Goal: Book appointment/travel/reservation

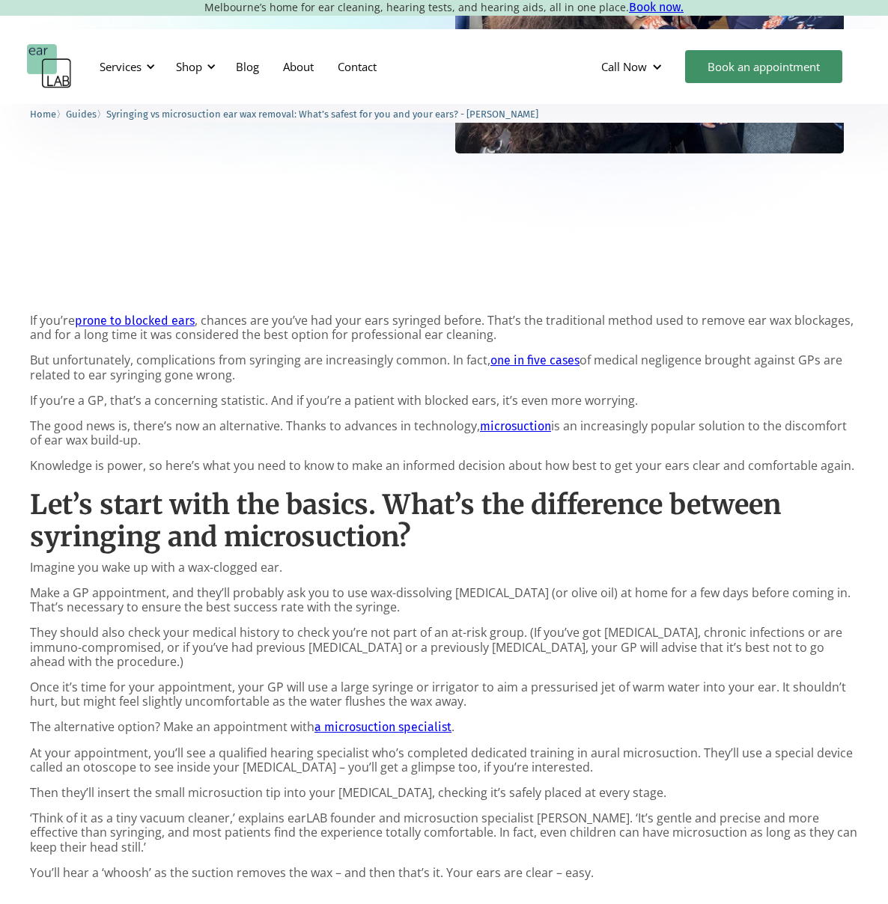
scroll to position [438, 0]
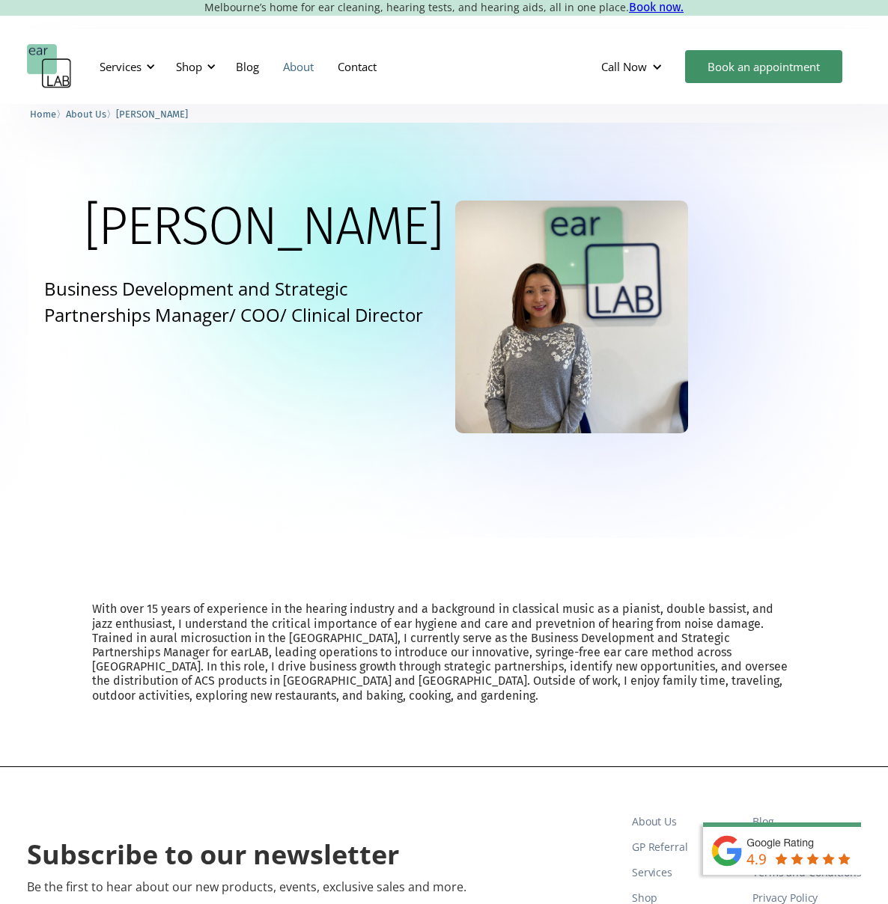
click at [294, 70] on link "About" at bounding box center [298, 66] width 55 height 43
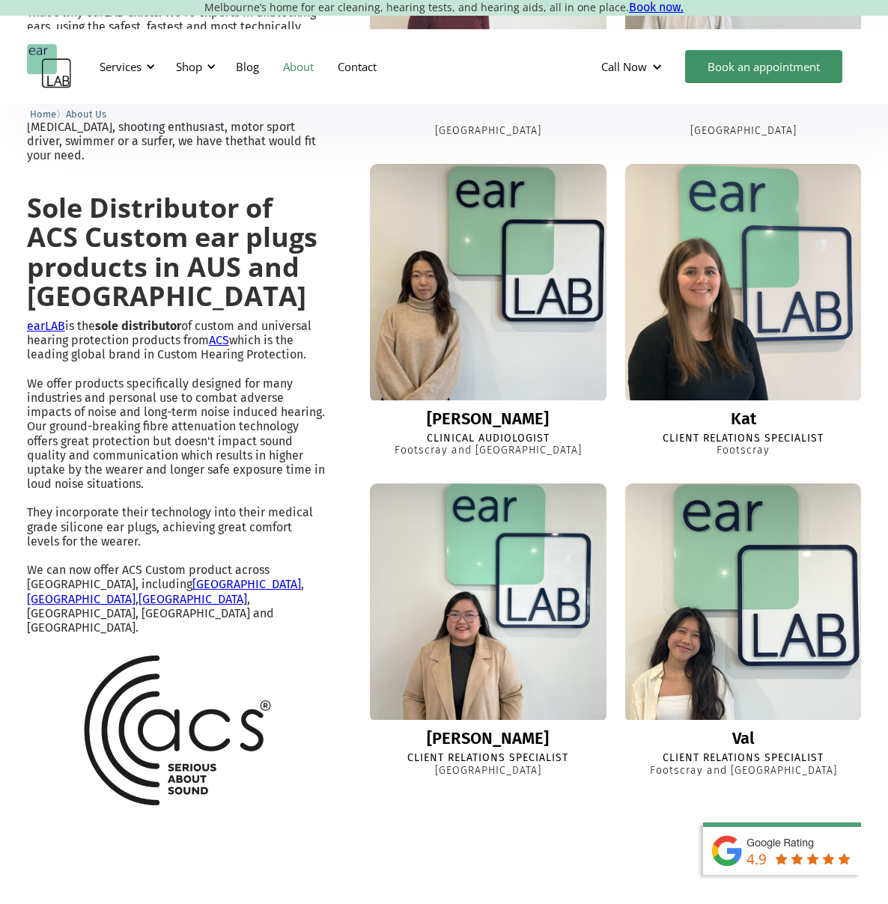
scroll to position [1140, 0]
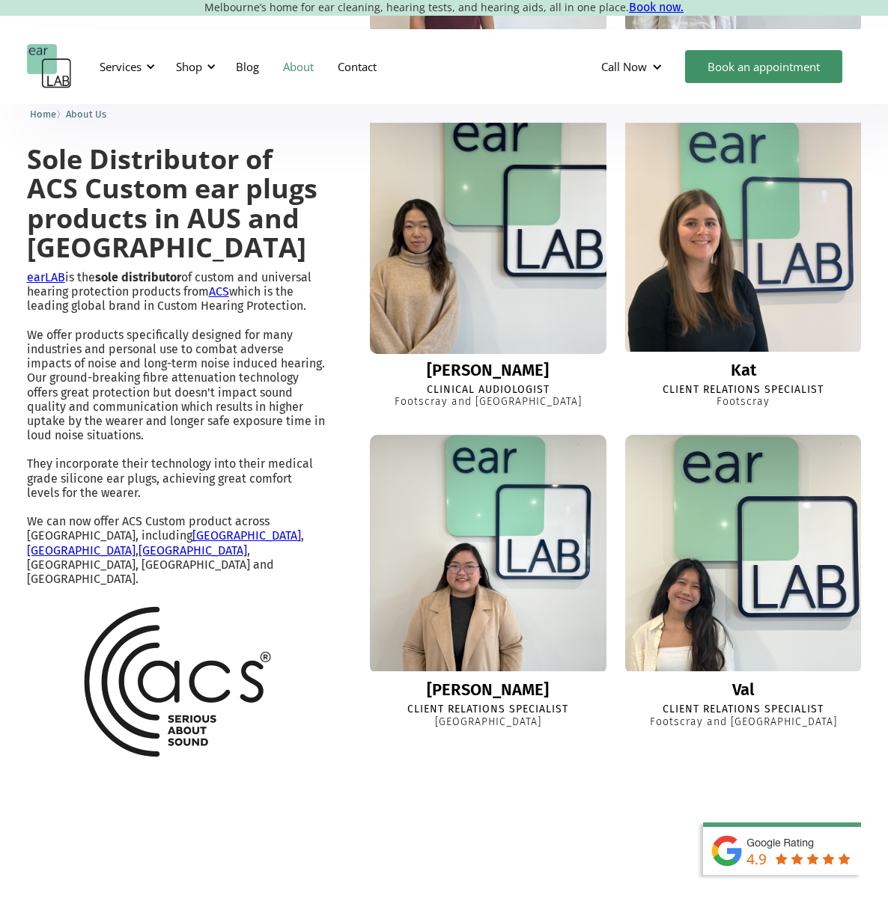
click at [535, 338] on img at bounding box center [488, 233] width 260 height 260
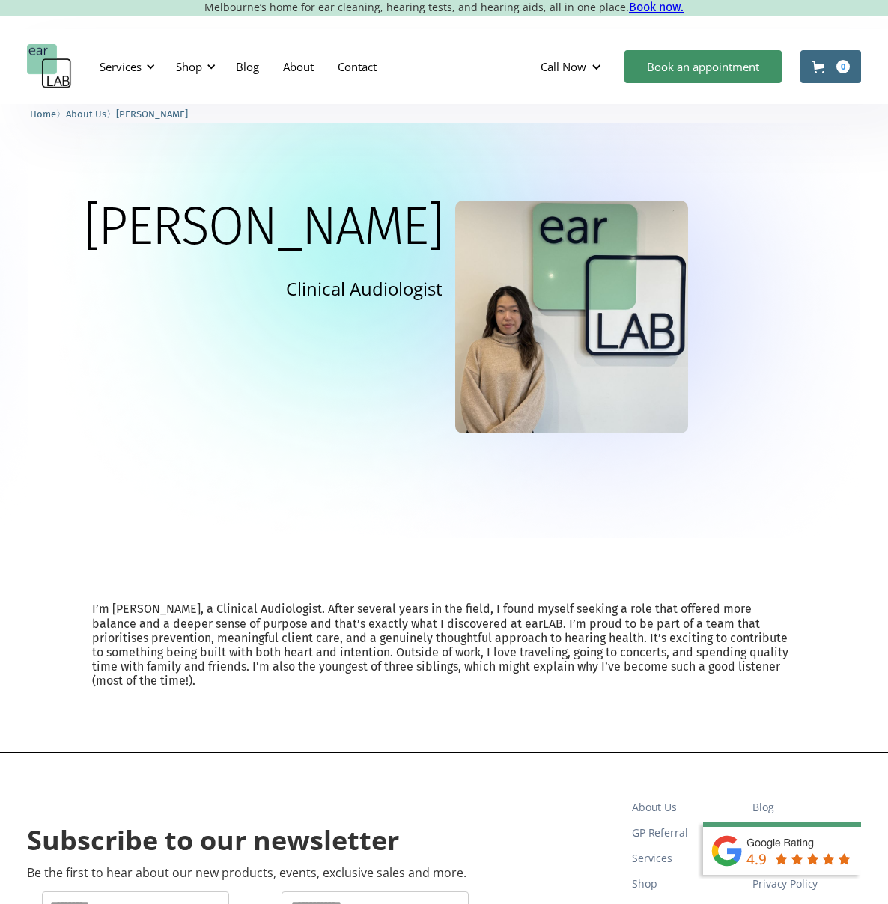
click at [627, 274] on img at bounding box center [571, 317] width 233 height 233
click at [733, 72] on link "Book an appointment" at bounding box center [763, 66] width 157 height 33
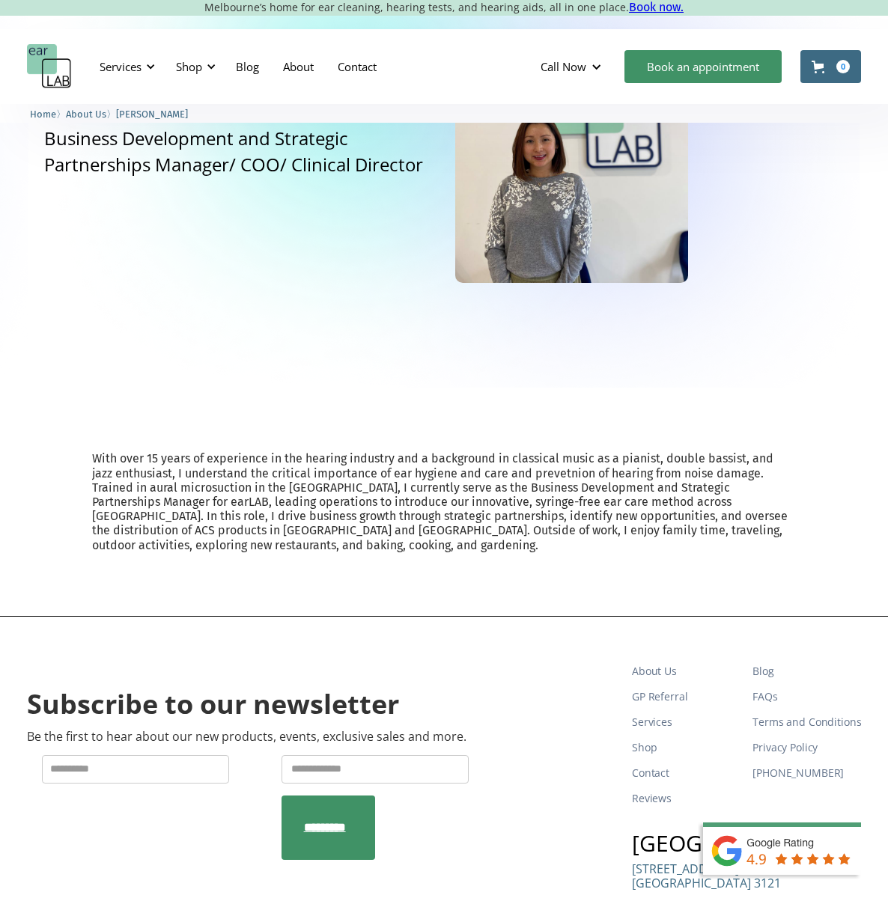
scroll to position [381, 0]
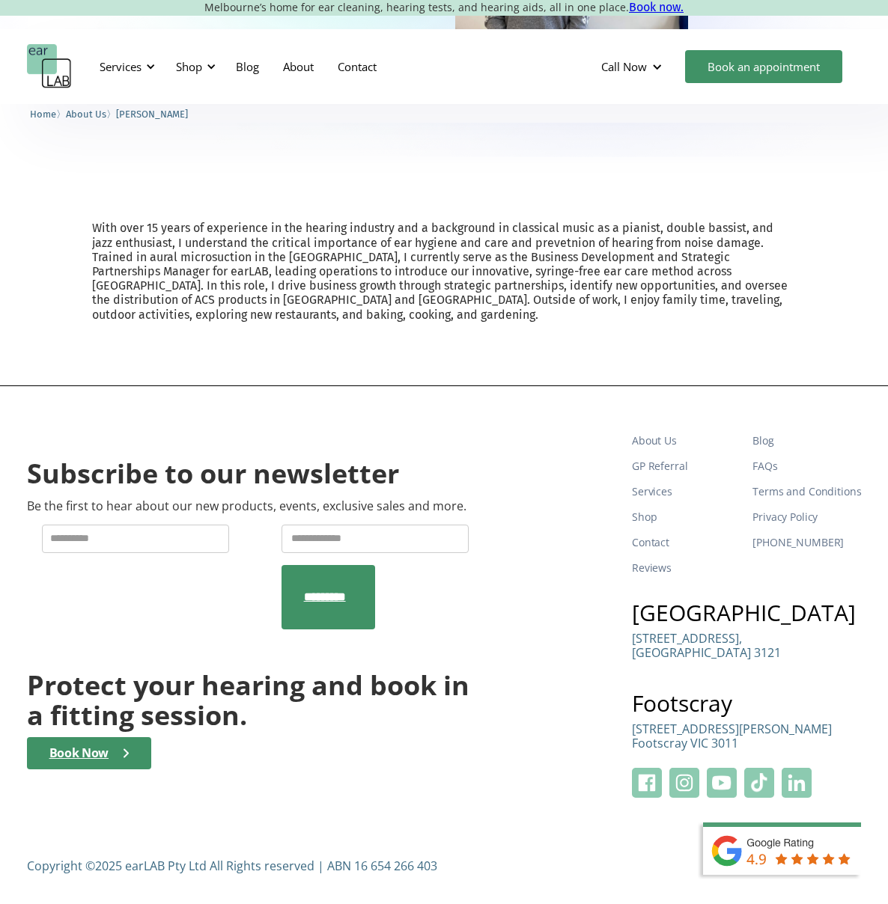
click at [812, 785] on img at bounding box center [797, 783] width 30 height 30
